Goal: Task Accomplishment & Management: Manage account settings

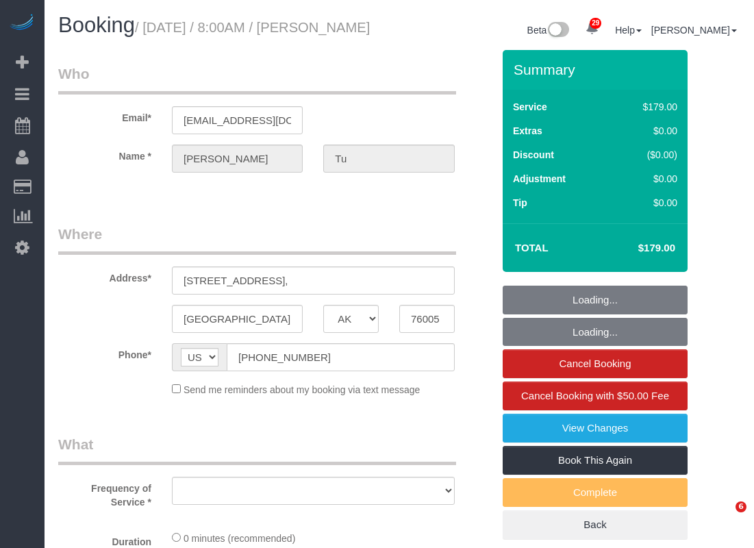
select select "[GEOGRAPHIC_DATA]"
select select "object:1353"
select select "3"
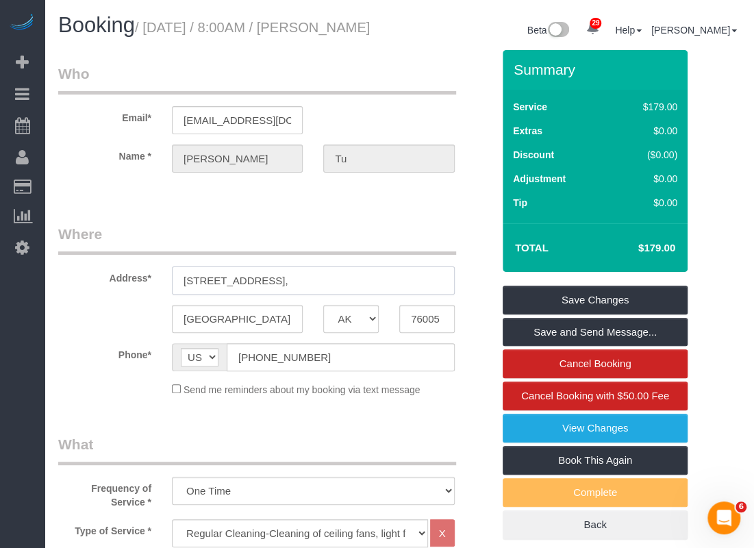
click at [321, 294] on input "4515 Fossil Opal Ln," at bounding box center [313, 280] width 283 height 28
paste input "7500 Fossil Garden Dr, Arlington, TX 76002"
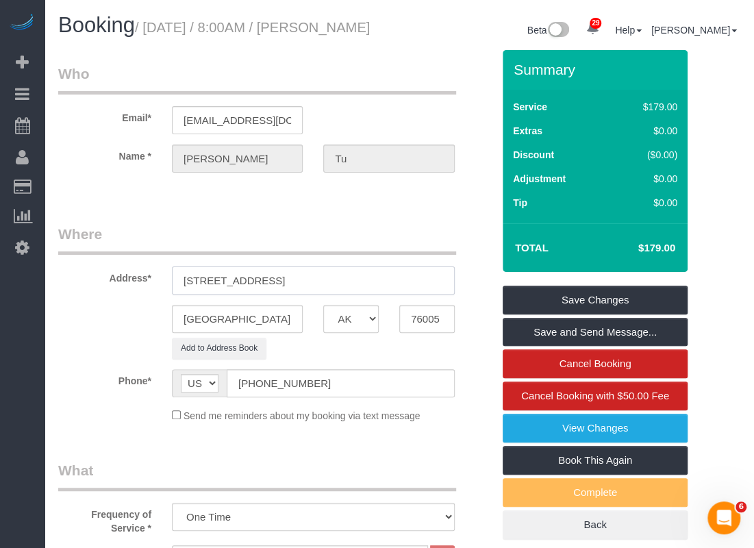
drag, startPoint x: 355, startPoint y: 296, endPoint x: 388, endPoint y: 296, distance: 32.9
click at [388, 294] on input "7500 Fossil Garden Dr, Arlington, TX 76002" at bounding box center [313, 280] width 283 height 28
type input "7500 Fossil Garden Dr, Arlington, TX"
drag, startPoint x: 443, startPoint y: 331, endPoint x: 396, endPoint y: 331, distance: 47.3
click at [396, 331] on div "76005" at bounding box center [427, 319] width 76 height 28
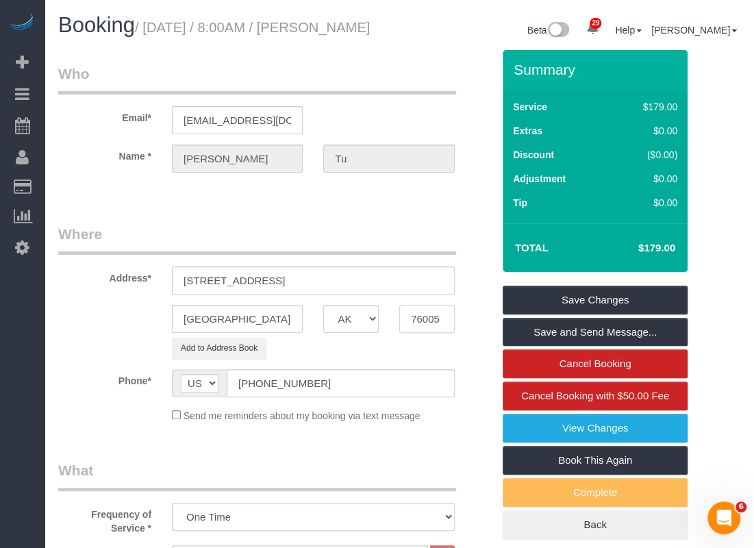
paste input "2"
type input "76002"
drag, startPoint x: 361, startPoint y: 299, endPoint x: 286, endPoint y: 299, distance: 75.3
click at [286, 294] on input "7500 Fossil Garden Dr, Arlington, TX" at bounding box center [313, 280] width 283 height 28
type input "7500 Fossil Garden Dr"
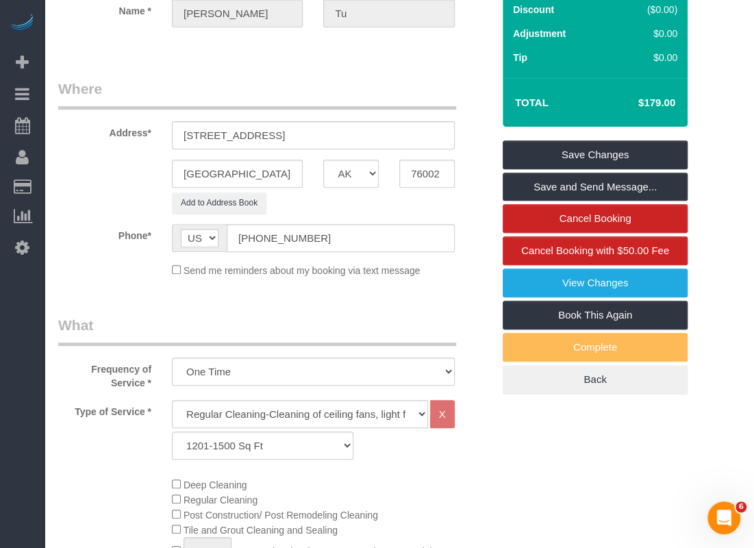
scroll to position [205, 0]
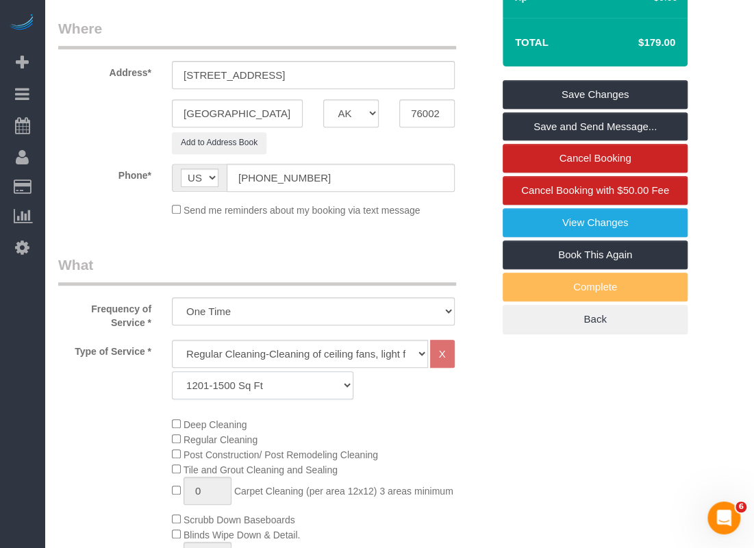
click at [309, 399] on select "Up to 1200 Sq Ft- 1201-1500 Sq Ft 1501-1800 Sq Ft 1801-2000 Sq Ft 2001-2300 Sq …" at bounding box center [262, 385] width 181 height 28
click at [172, 386] on select "Up to 1200 Sq Ft- 1201-1500 Sq Ft 1501-1800 Sq Ft 1801-2000 Sq Ft 2001-2300 Sq …" at bounding box center [262, 385] width 181 height 28
click at [277, 399] on select "Up to 1200 Sq Ft- 1201-1500 Sq Ft 1501-1800 Sq Ft 1801-2000 Sq Ft 2001-2300 Sq …" at bounding box center [262, 385] width 181 height 28
select select "60"
click at [172, 386] on select "Up to 1200 Sq Ft- 1201-1500 Sq Ft 1501-1800 Sq Ft 1801-2000 Sq Ft 2001-2300 Sq …" at bounding box center [262, 385] width 181 height 28
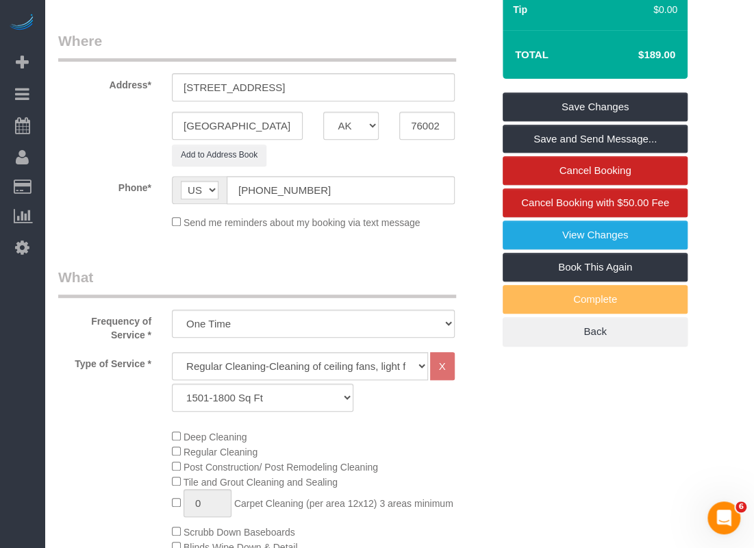
scroll to position [68, 0]
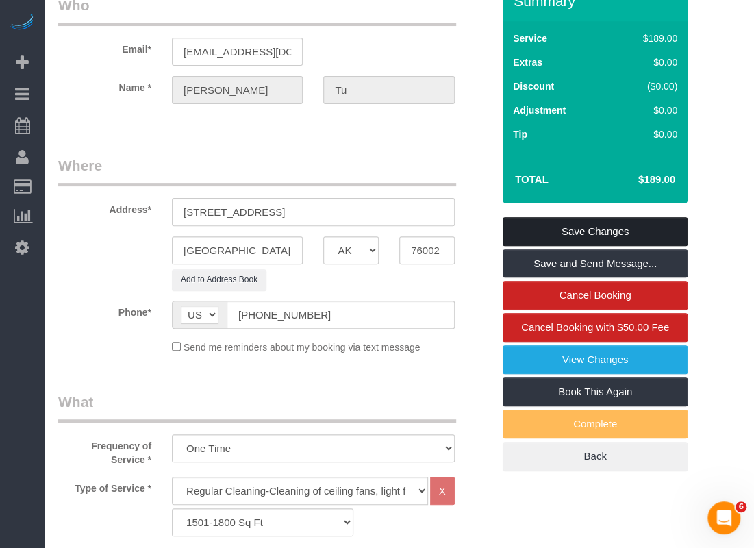
click at [555, 242] on link "Save Changes" at bounding box center [595, 231] width 185 height 29
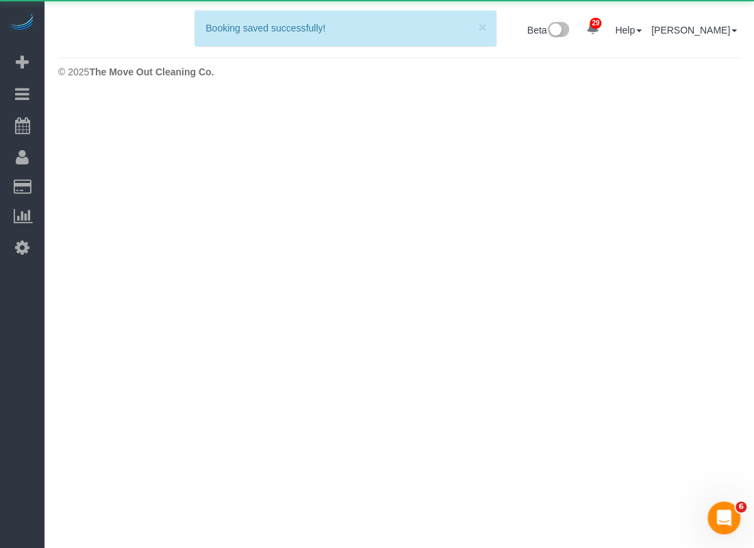
scroll to position [0, 0]
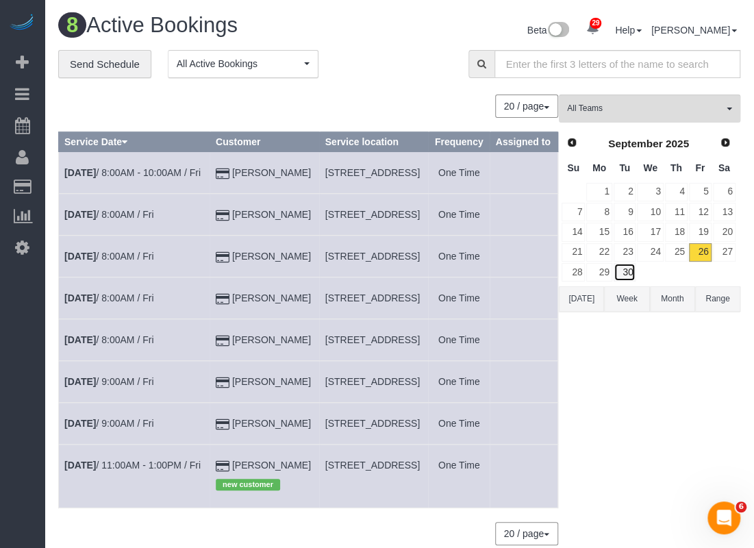
click at [634, 267] on link "30" at bounding box center [625, 272] width 23 height 18
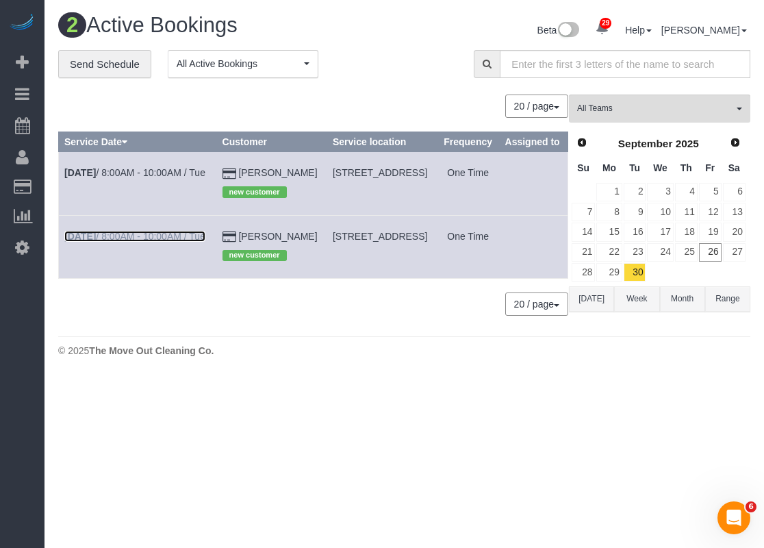
click at [191, 242] on link "Sep 30th / 8:00AM - 10:00AM / Tue" at bounding box center [134, 236] width 141 height 11
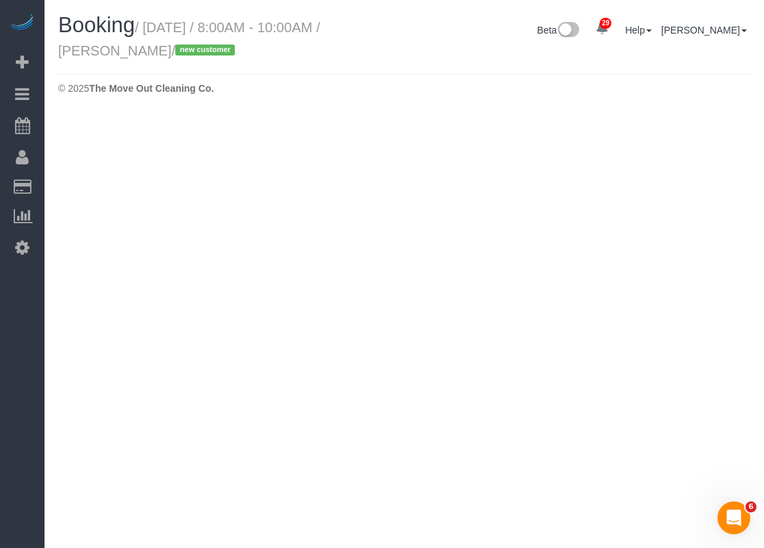
select select "[GEOGRAPHIC_DATA]"
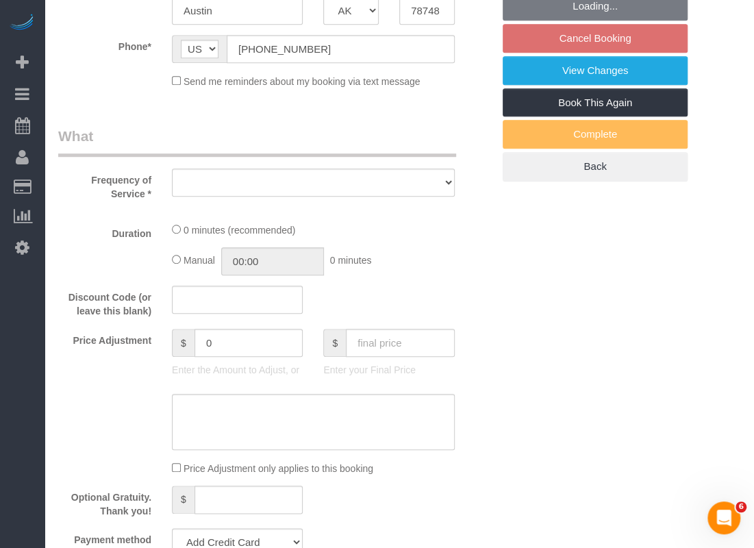
select select "string:fspay-eb4a65b1-7acd-4bc6-a469-1fd579fc1533"
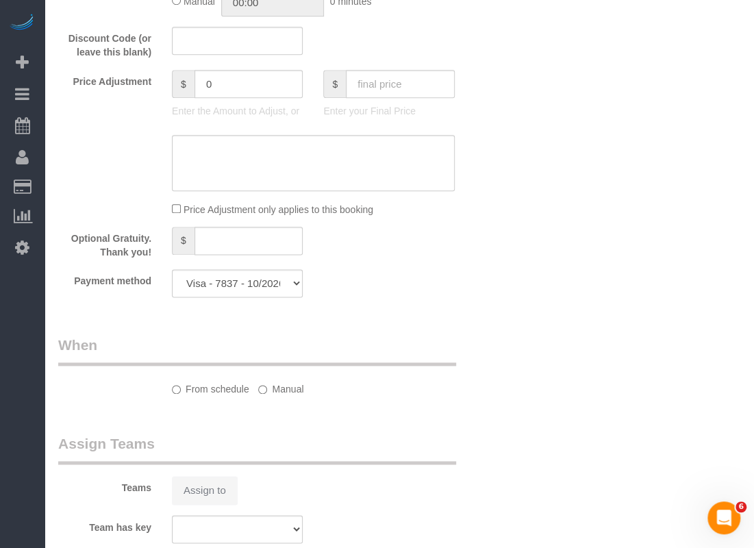
select select "object:1947"
select select "3"
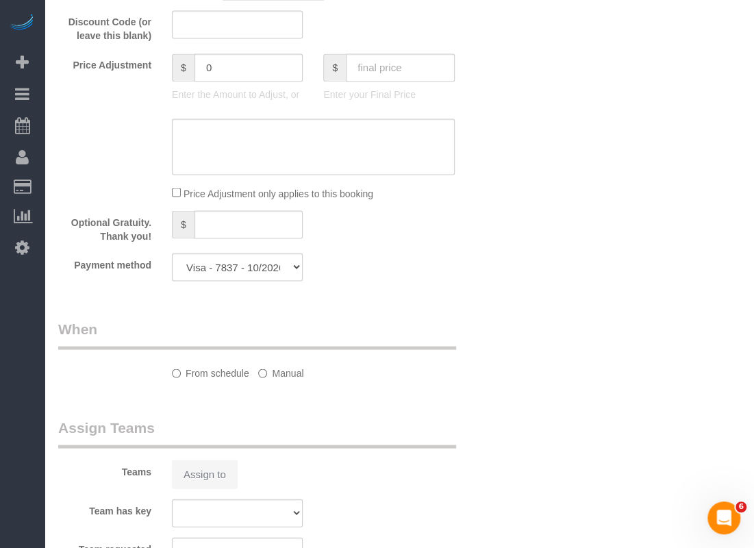
select select "object:2009"
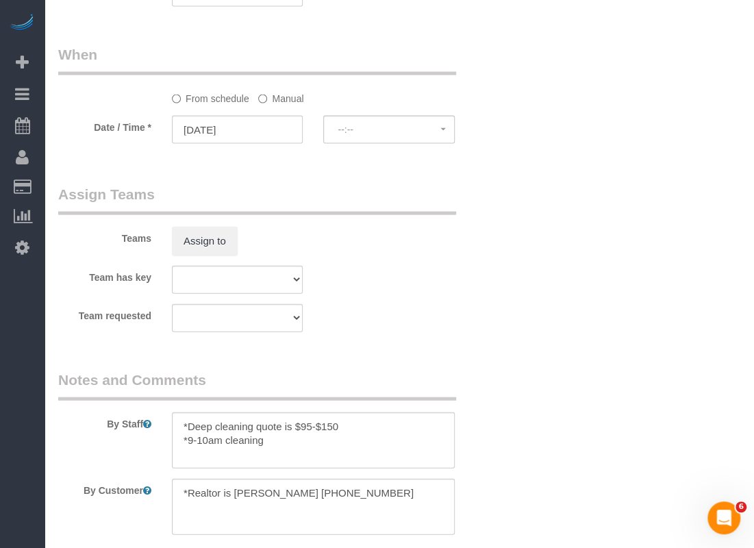
select select "spot22"
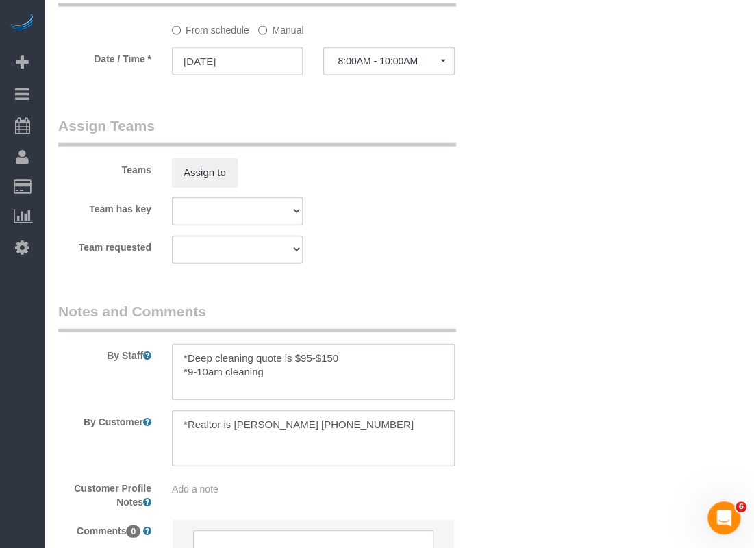
click at [189, 370] on textarea at bounding box center [313, 372] width 283 height 56
drag, startPoint x: 379, startPoint y: 375, endPoint x: 431, endPoint y: 373, distance: 51.4
click at [431, 373] on textarea at bounding box center [313, 372] width 283 height 56
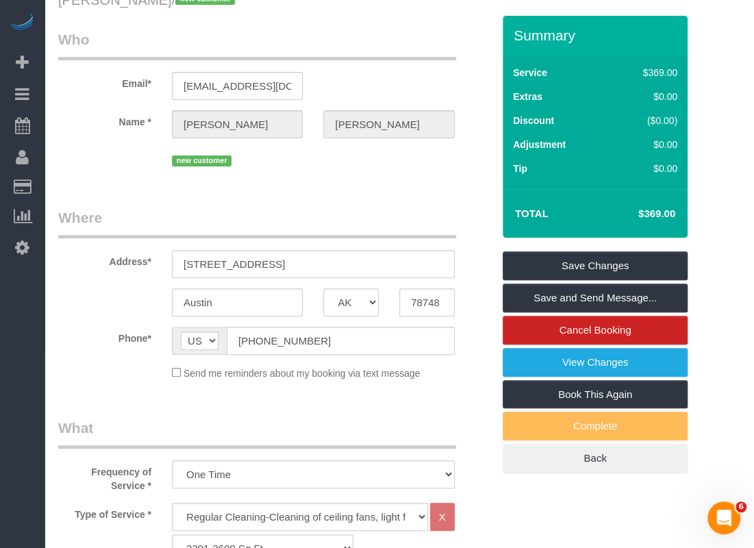
scroll to position [0, 0]
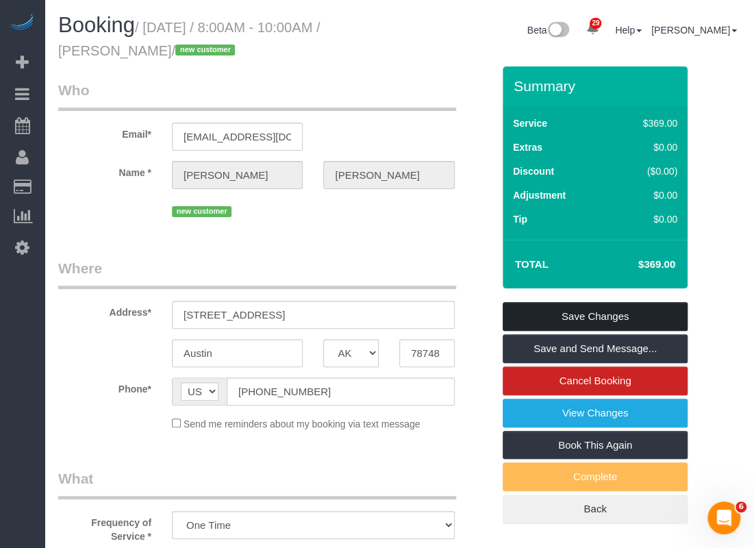
type textarea "*Deep cleaning quote is $95-$150 *Mary the realtor will open for us at 9-10am"
click at [583, 316] on link "Save Changes" at bounding box center [595, 316] width 185 height 29
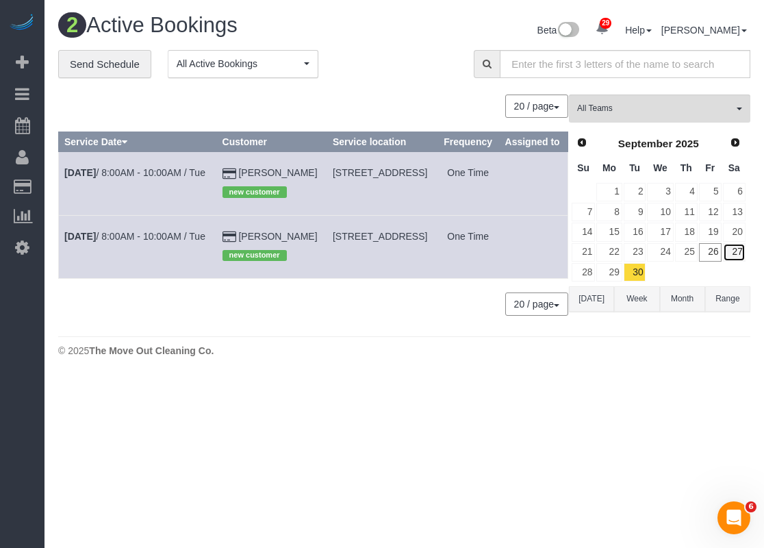
click at [725, 255] on link "27" at bounding box center [734, 252] width 23 height 18
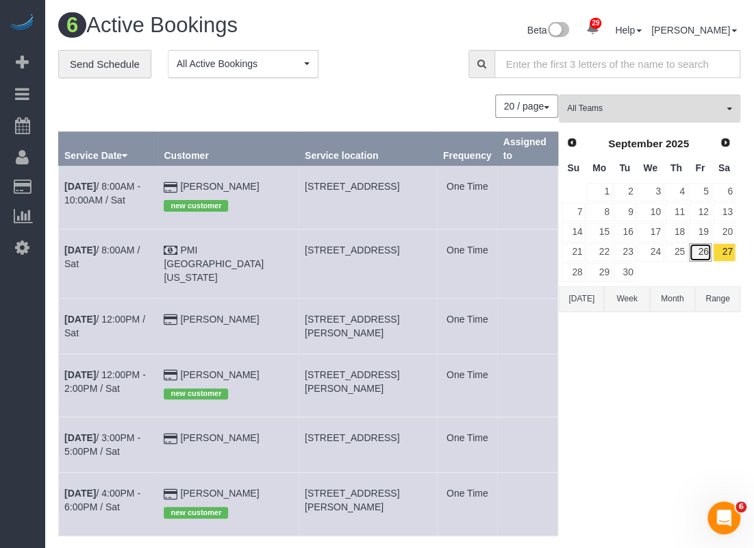
click at [710, 251] on link "26" at bounding box center [700, 252] width 23 height 18
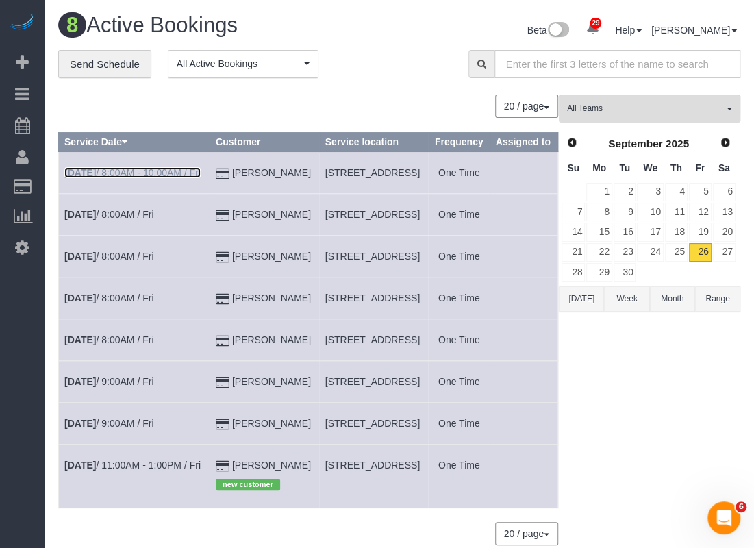
click at [119, 178] on link "Sep 26th / 8:00AM - 10:00AM / Fri" at bounding box center [132, 172] width 136 height 11
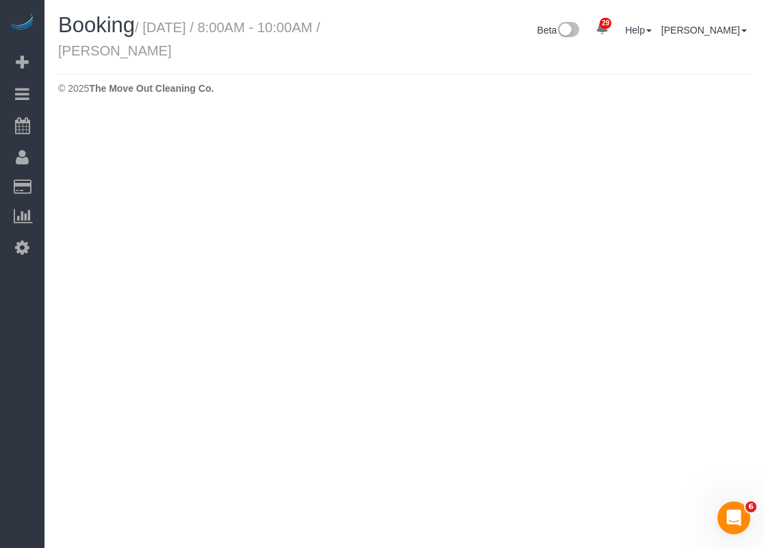
select select "[GEOGRAPHIC_DATA]"
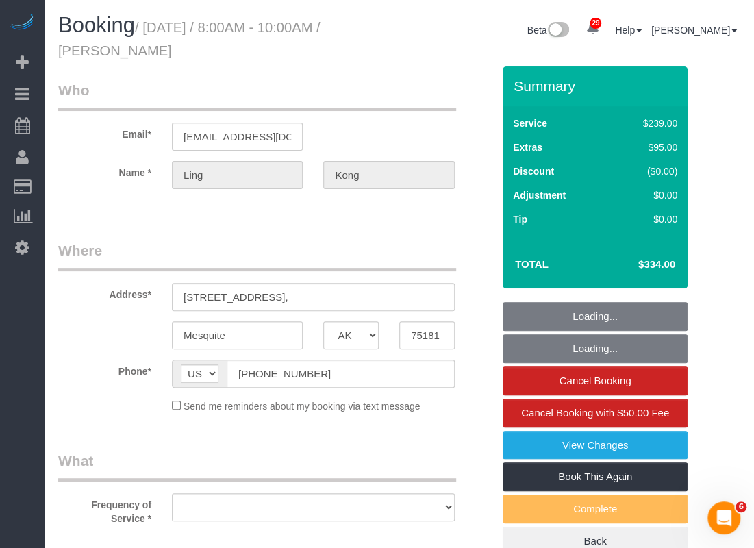
select select "string:fspay-f351a0e8-05bf-4397-82de-9fc7e1471f52"
select select "spot47"
select select "object:2676"
select select "3"
select select "spot68"
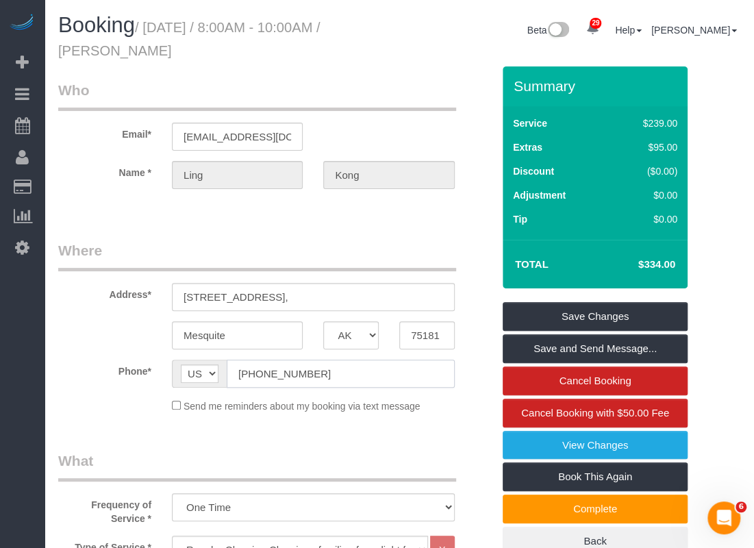
click at [329, 382] on input "(646) 596-2581" at bounding box center [341, 374] width 228 height 28
drag, startPoint x: 246, startPoint y: 296, endPoint x: 184, endPoint y: 300, distance: 61.8
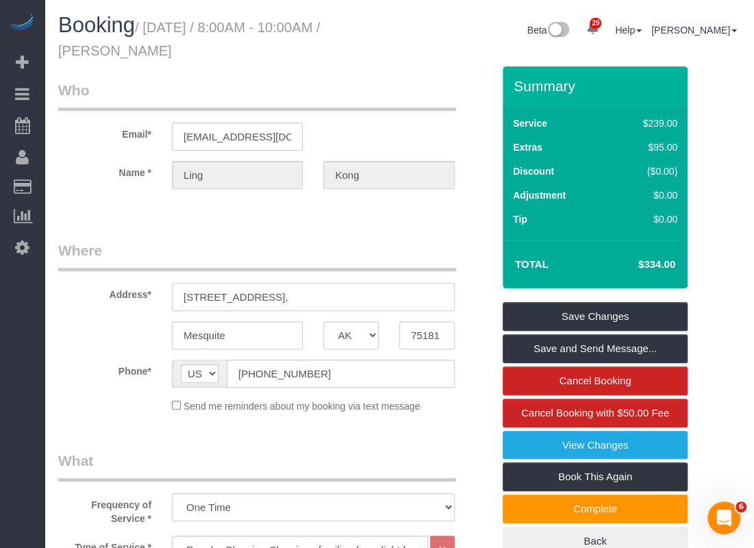
click at [184, 300] on input "3656 Dove Ln," at bounding box center [313, 297] width 283 height 28
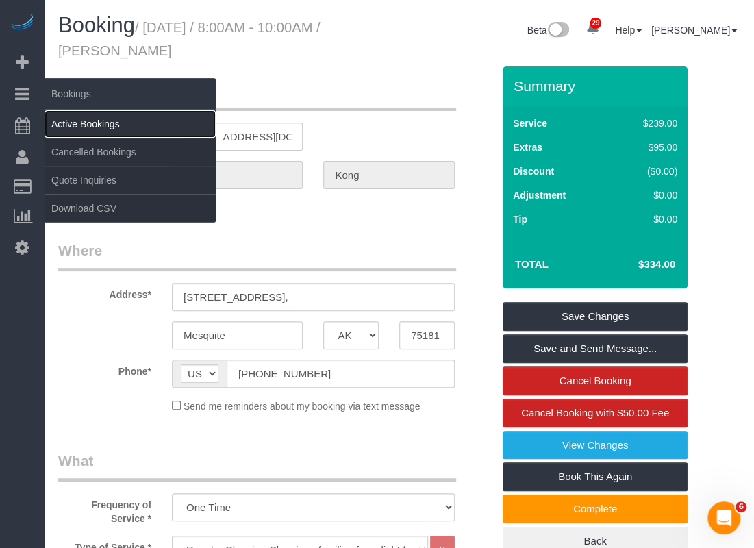
click at [68, 118] on link "Active Bookings" at bounding box center [130, 123] width 171 height 27
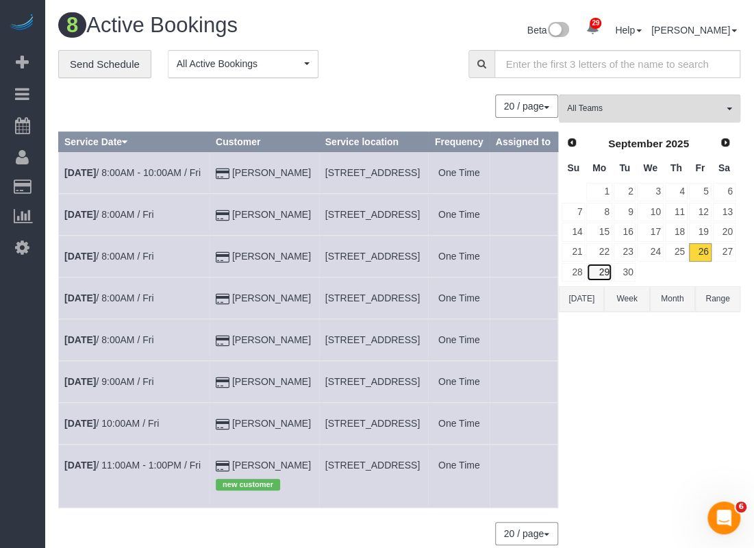
click at [602, 268] on link "29" at bounding box center [598, 272] width 25 height 18
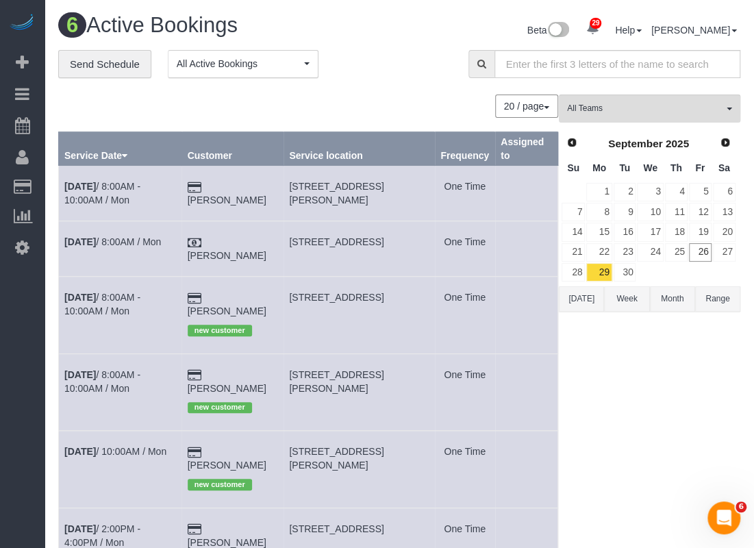
scroll to position [68, 0]
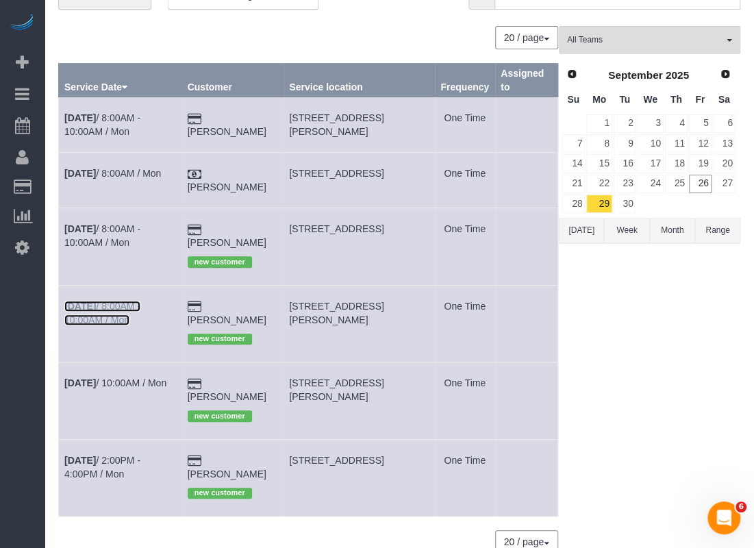
click at [140, 301] on link "Sep 29th / 8:00AM - 10:00AM / Mon" at bounding box center [102, 313] width 76 height 25
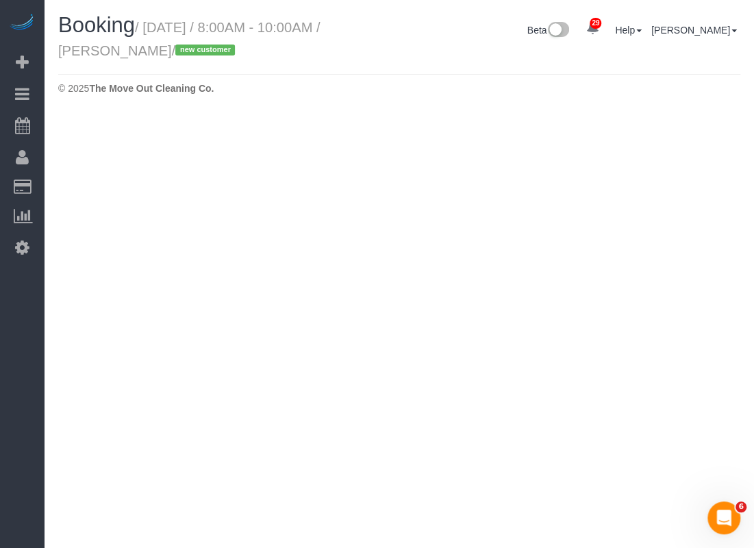
select select "[GEOGRAPHIC_DATA]"
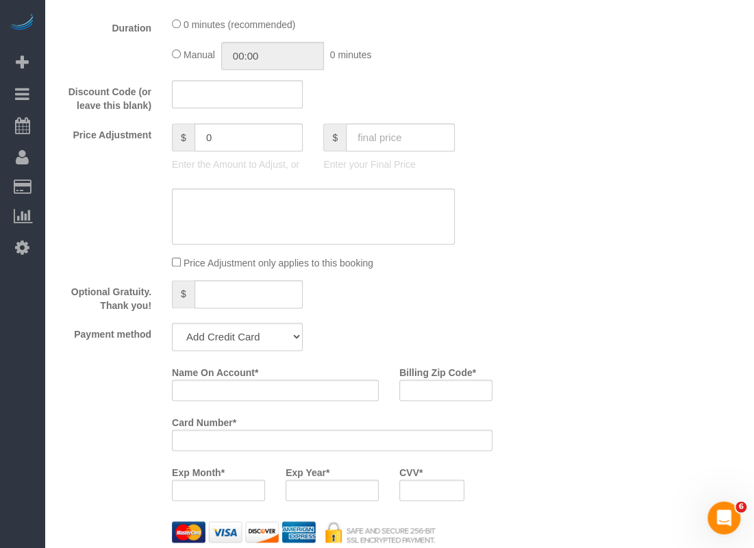
select select "object:3494"
select select "string:fspay-5d1bfe17-7073-419c-9a5a-aba307fe41cd"
select select "3"
select select "spot89"
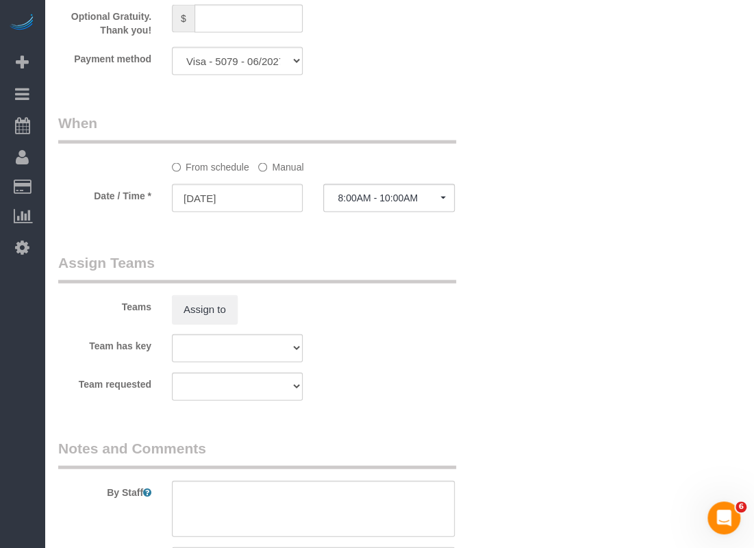
select select "object:3572"
select select "spot114"
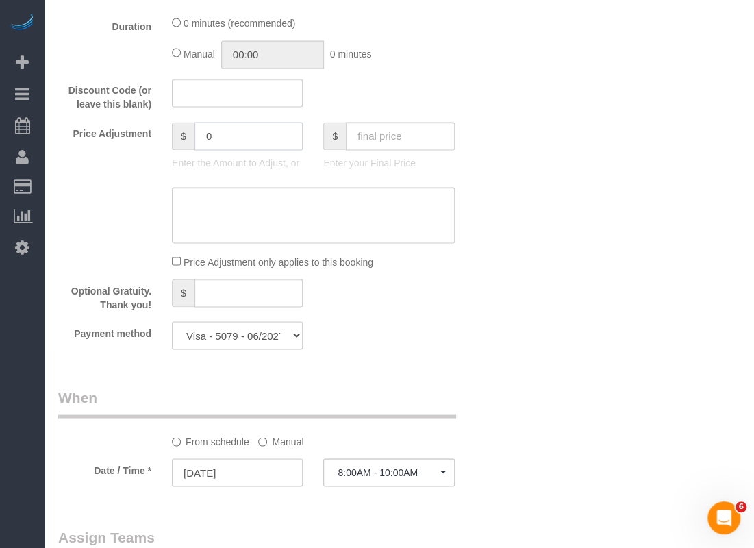
drag, startPoint x: 246, startPoint y: 145, endPoint x: 152, endPoint y: 139, distance: 94.0
click at [152, 139] on div "Price Adjustment $ 0 Enter the Amount to Adjust, or $ Enter your Final Price" at bounding box center [275, 149] width 455 height 55
type input "30"
click at [255, 217] on textarea at bounding box center [313, 215] width 283 height 56
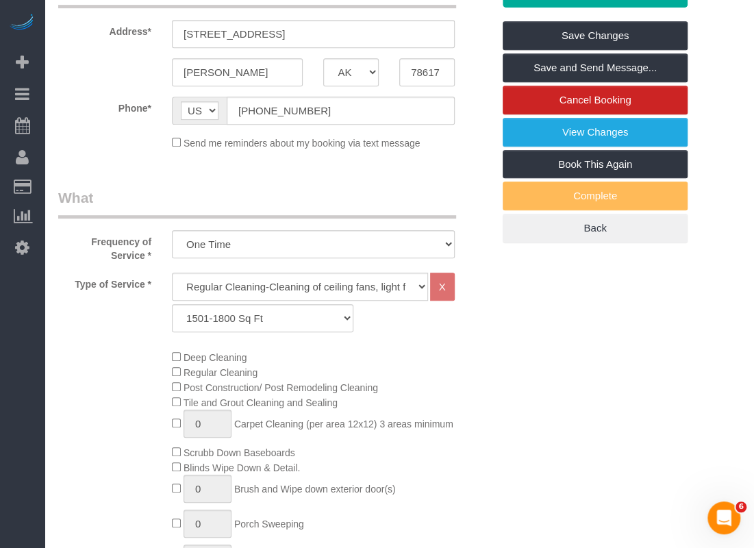
scroll to position [0, 0]
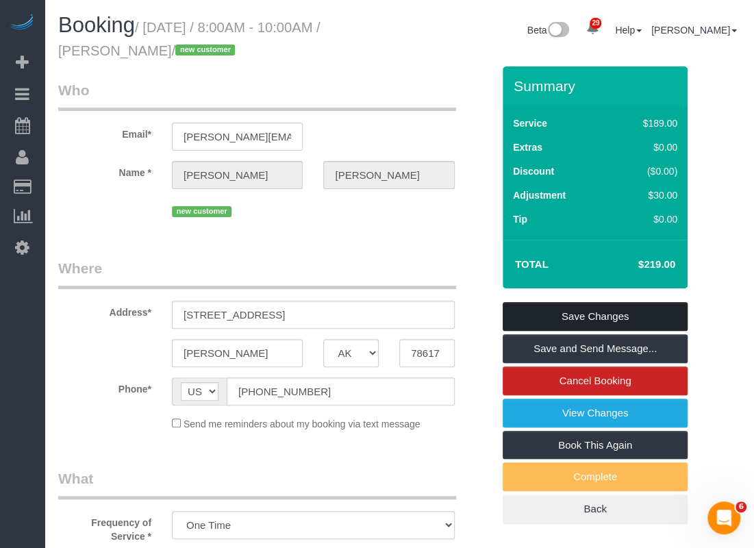
type textarea "$30 travel fee"
click at [536, 309] on link "Save Changes" at bounding box center [595, 316] width 185 height 29
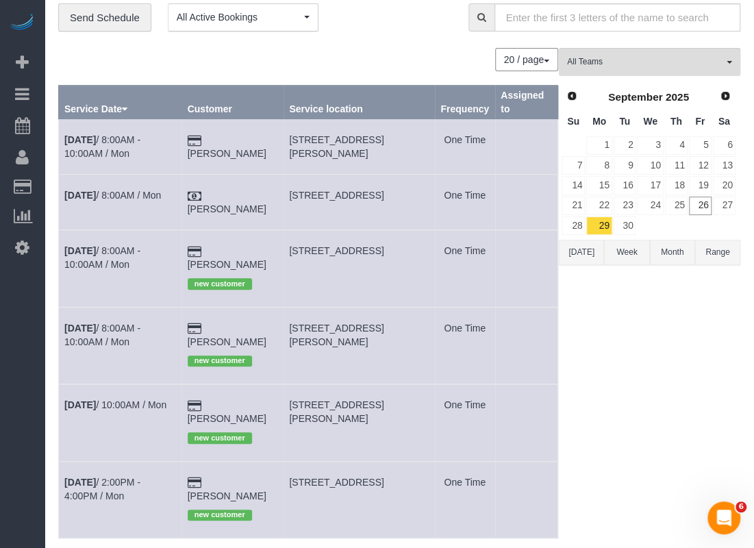
scroll to position [68, 0]
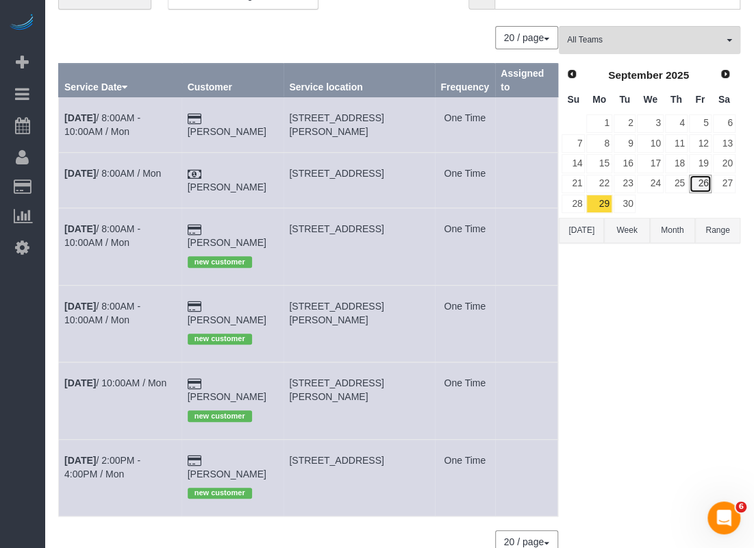
click at [703, 181] on link "26" at bounding box center [700, 184] width 23 height 18
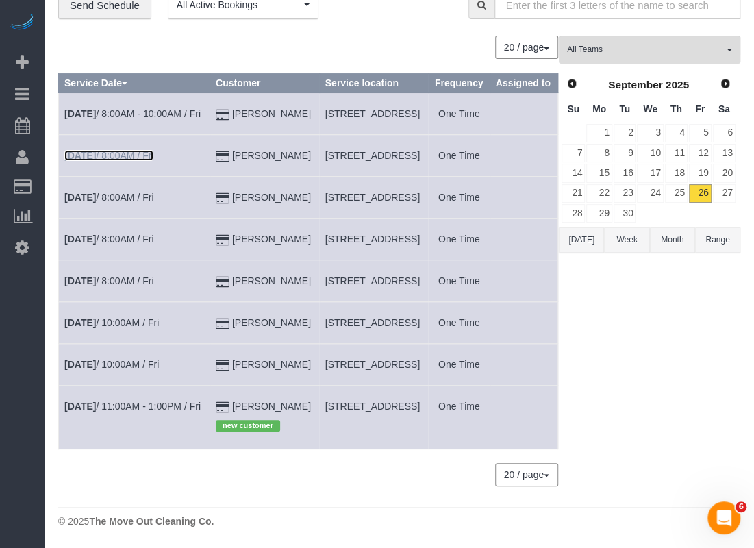
click at [133, 161] on link "Sep 26th / 8:00AM / Fri" at bounding box center [108, 155] width 89 height 11
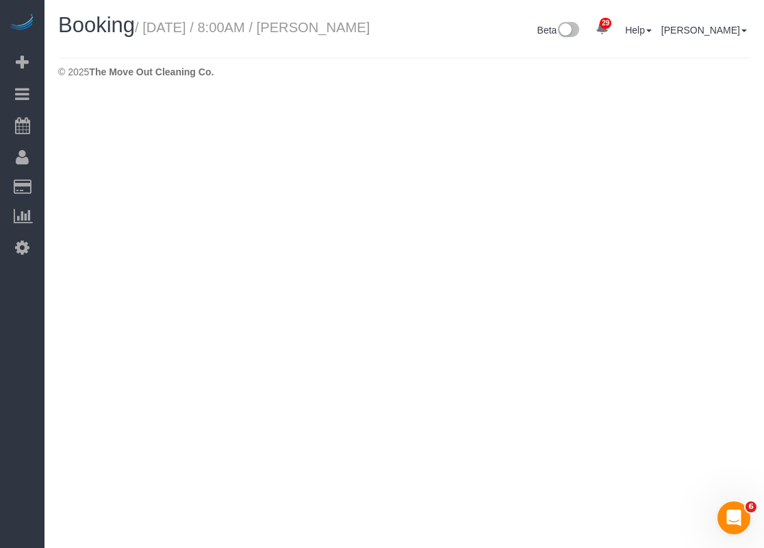
select select "[GEOGRAPHIC_DATA]"
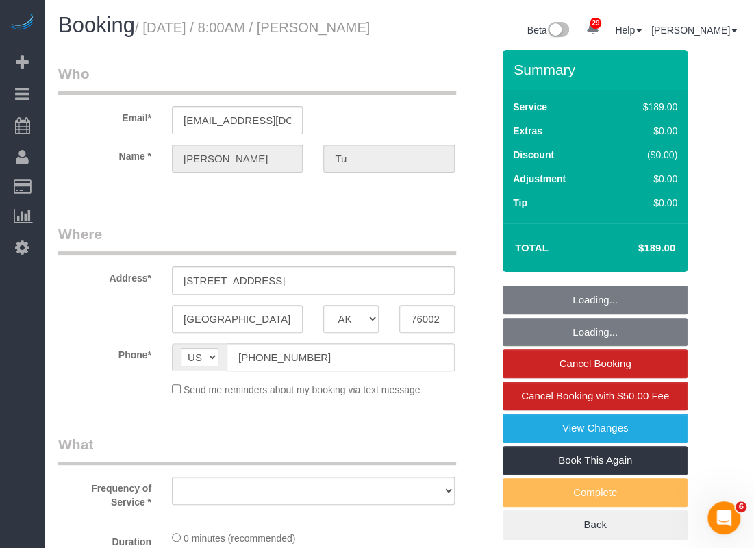
select select "string:fspay-a313df87-758b-46ad-a639-6a3223da5fc5"
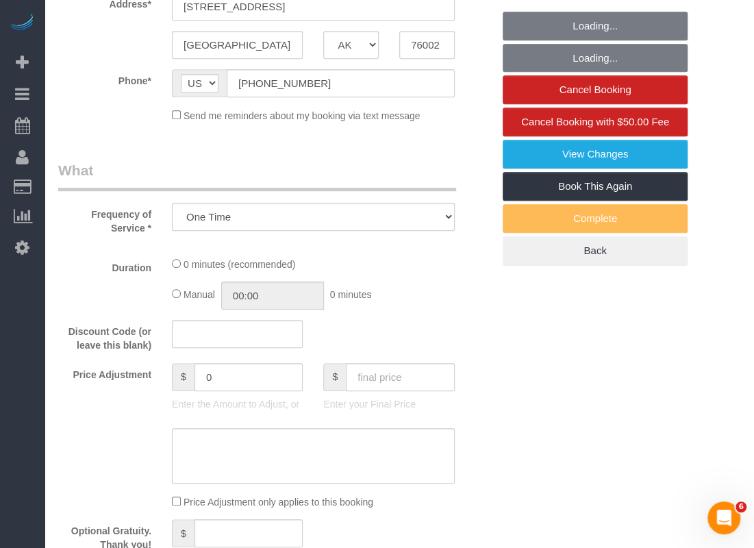
select select "object:4129"
select select "3"
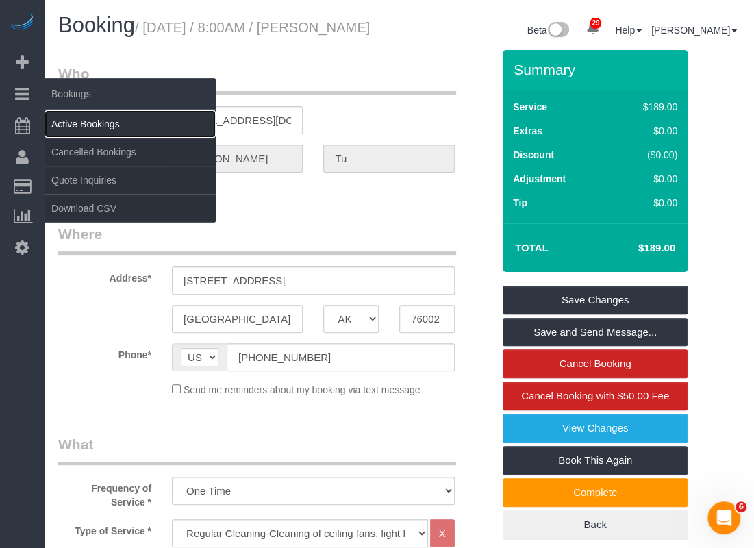
click at [63, 118] on link "Active Bookings" at bounding box center [130, 123] width 171 height 27
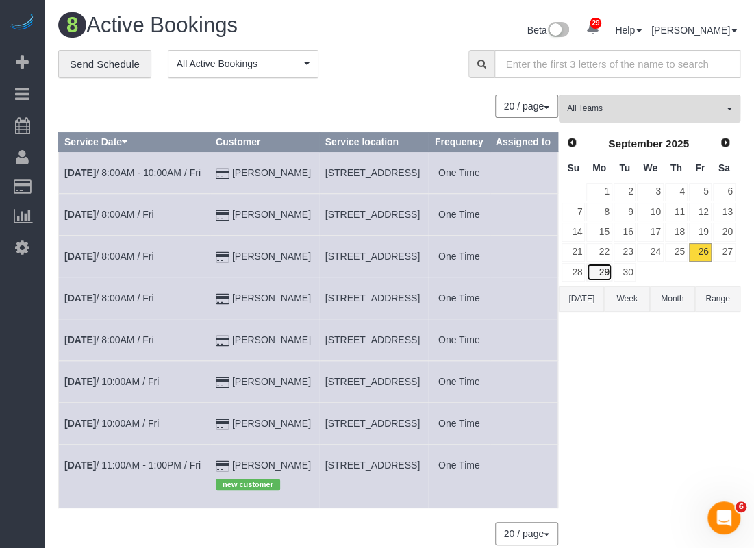
click at [607, 269] on link "29" at bounding box center [598, 272] width 25 height 18
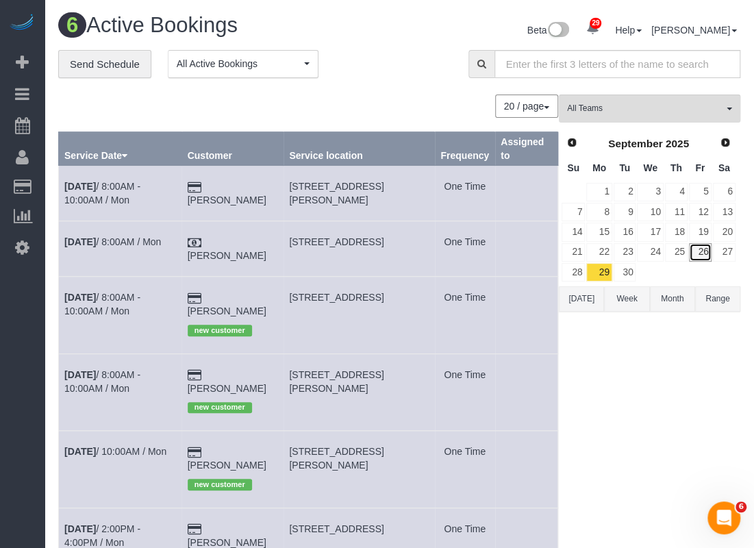
click at [700, 248] on link "26" at bounding box center [700, 252] width 23 height 18
